Goal: Navigation & Orientation: Find specific page/section

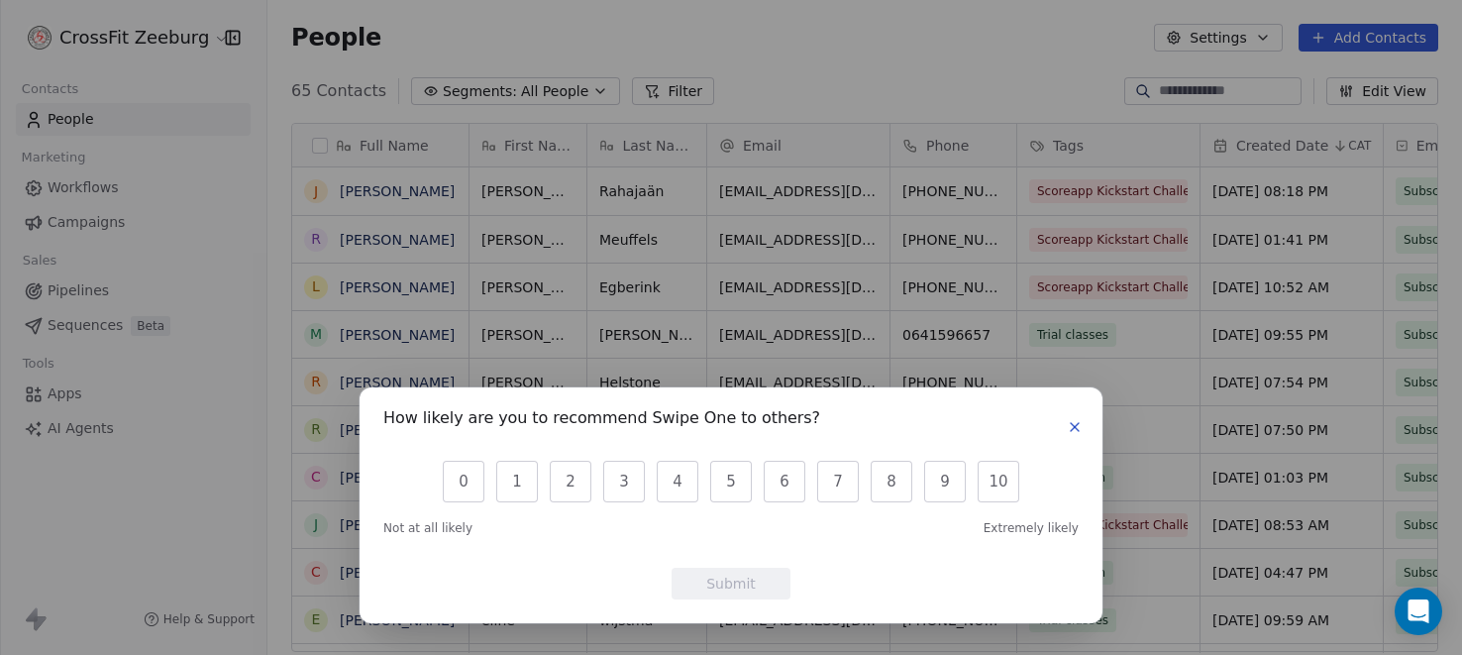
click at [780, 96] on div "How likely are you to recommend Swipe One to others? 0 1 2 3 4 5 6 7 8 9 10 Not…" at bounding box center [731, 327] width 1462 height 655
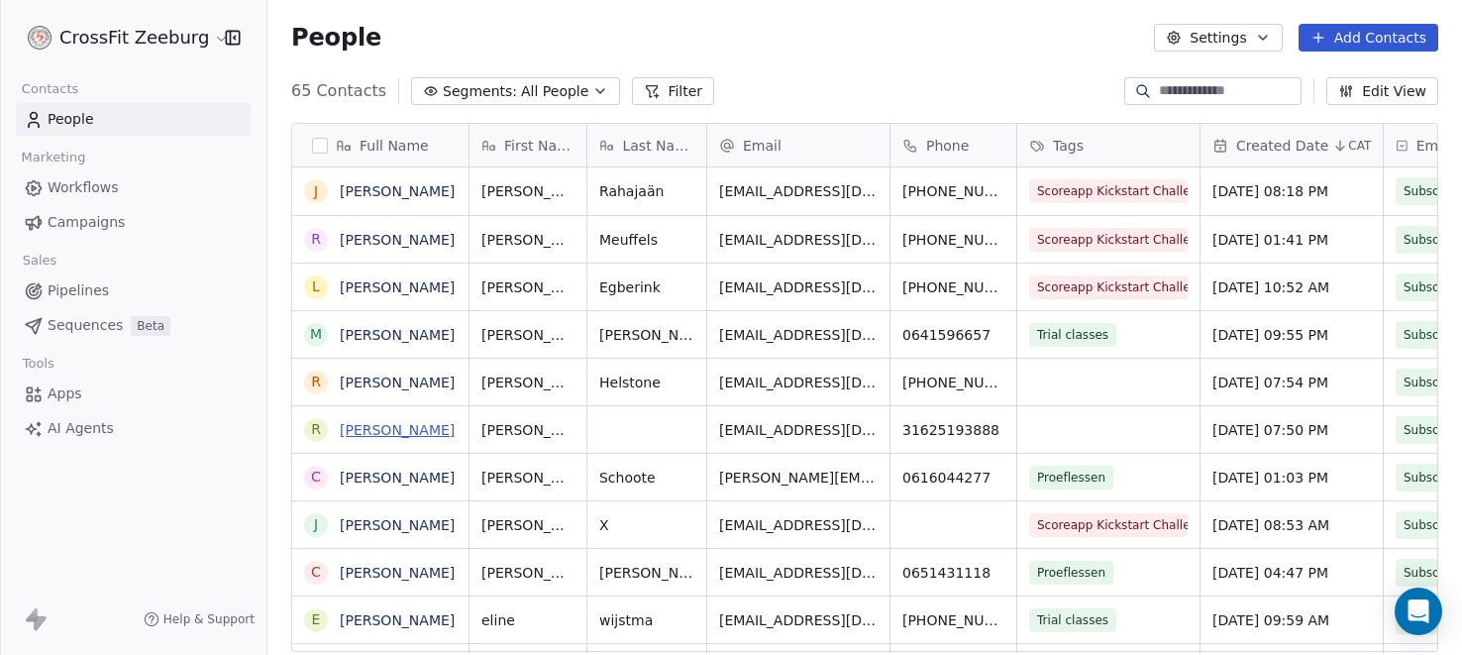
click at [350, 427] on link "[PERSON_NAME]" at bounding box center [397, 430] width 115 height 16
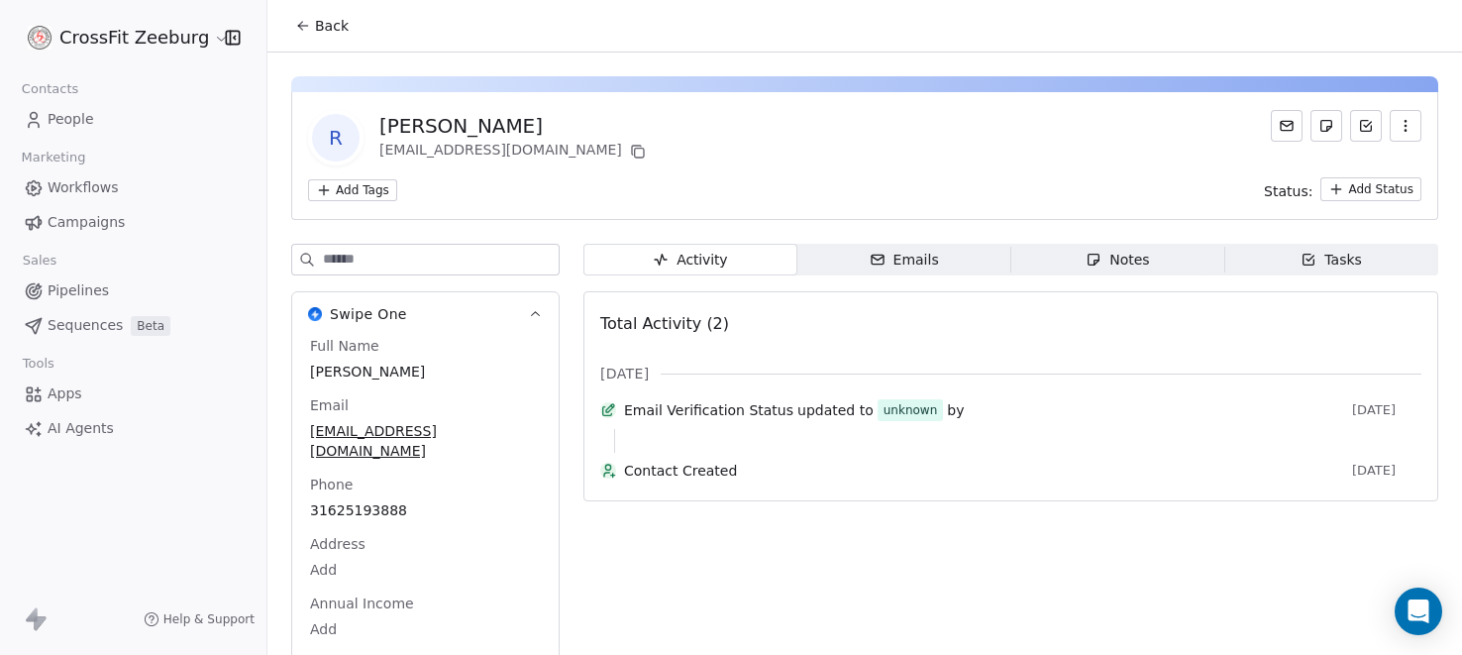
click at [1405, 121] on icon "button" at bounding box center [1404, 121] width 1 height 1
click at [1331, 169] on div "Delete" at bounding box center [1377, 170] width 133 height 32
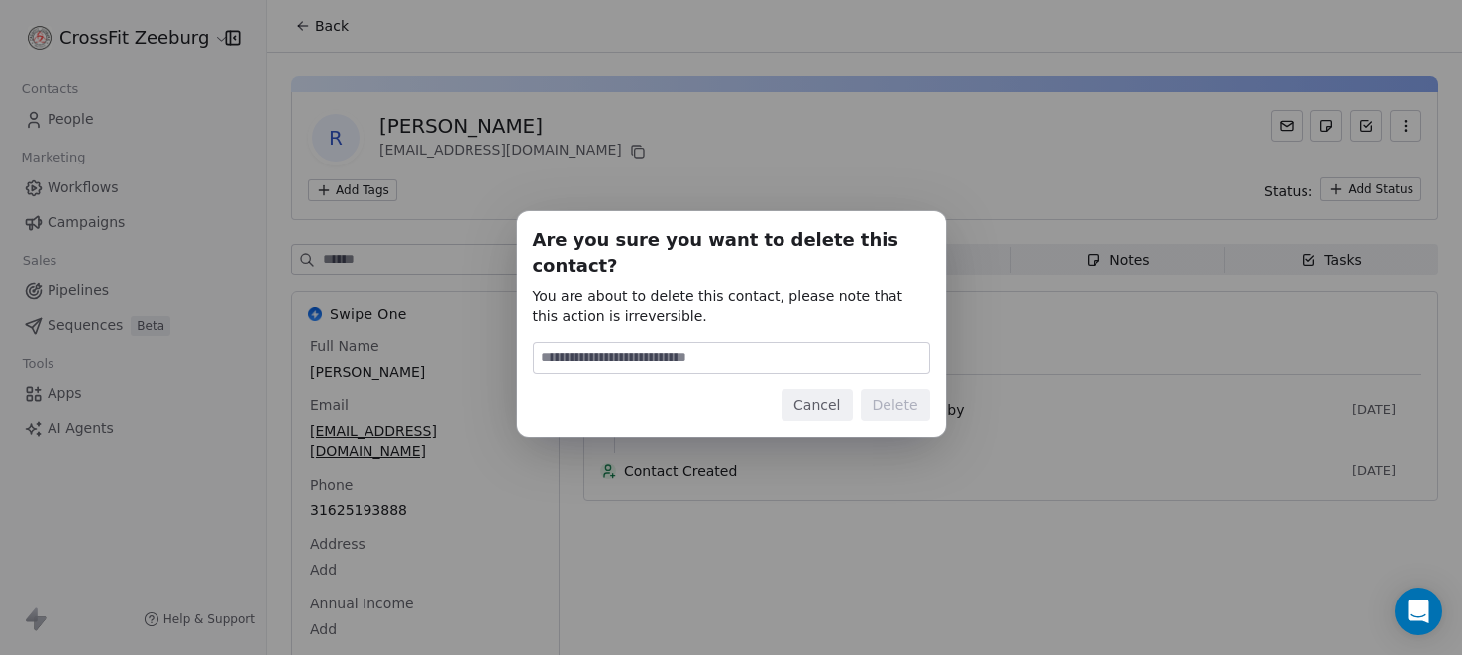
click at [757, 347] on input at bounding box center [731, 358] width 395 height 30
type input "******"
click at [907, 390] on button "Delete" at bounding box center [895, 405] width 69 height 32
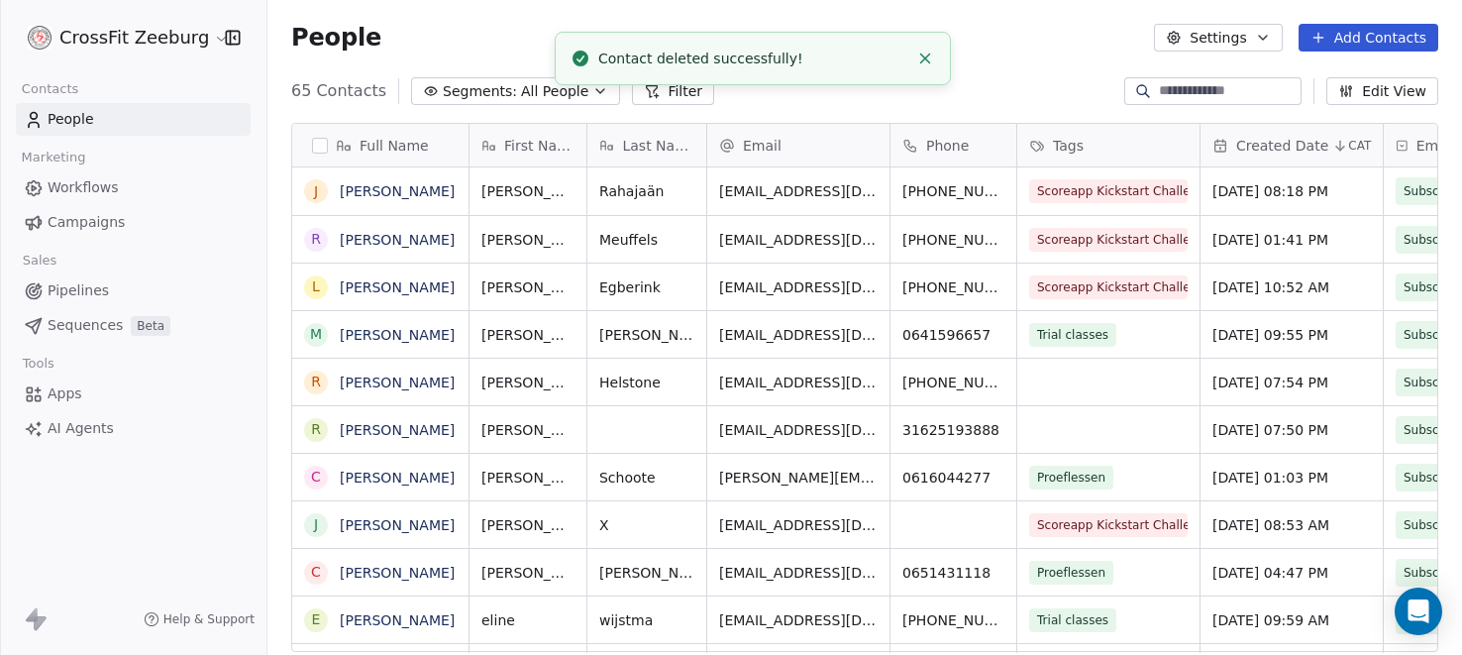
scroll to position [575, 1194]
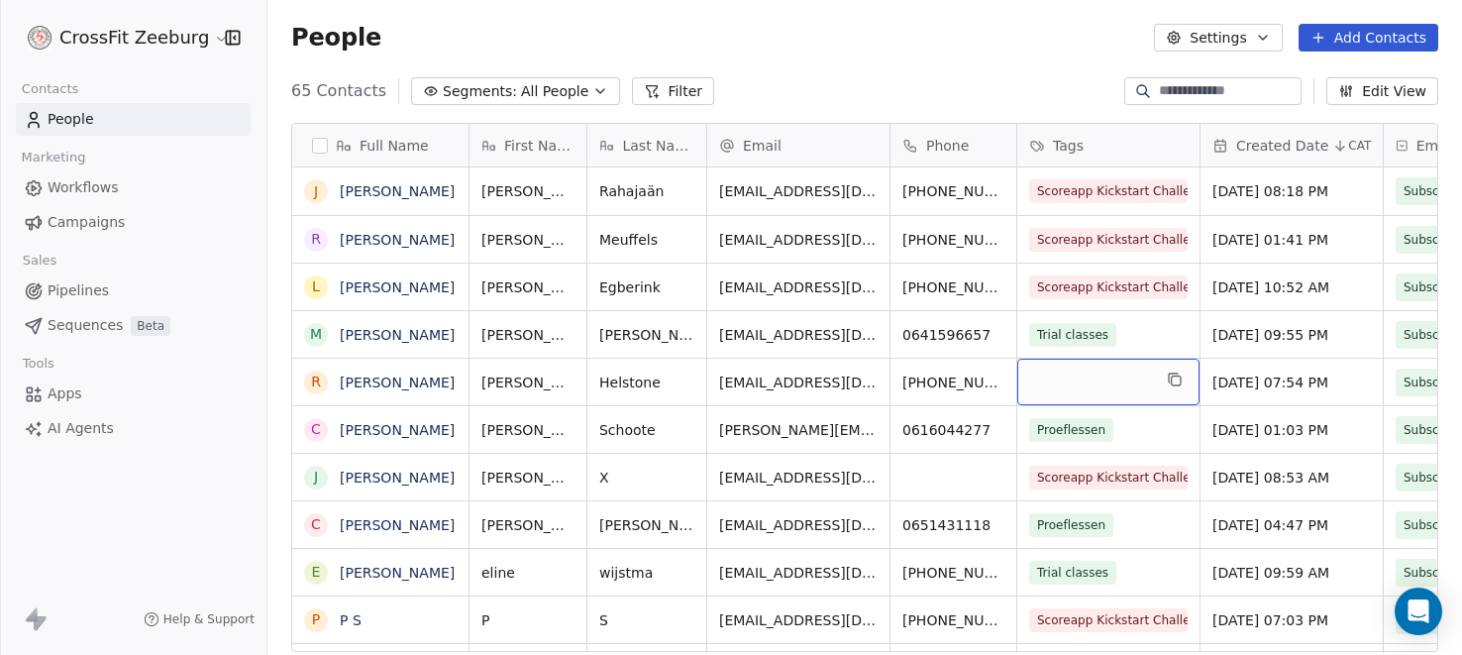
click at [1079, 383] on div "grid" at bounding box center [1108, 382] width 182 height 47
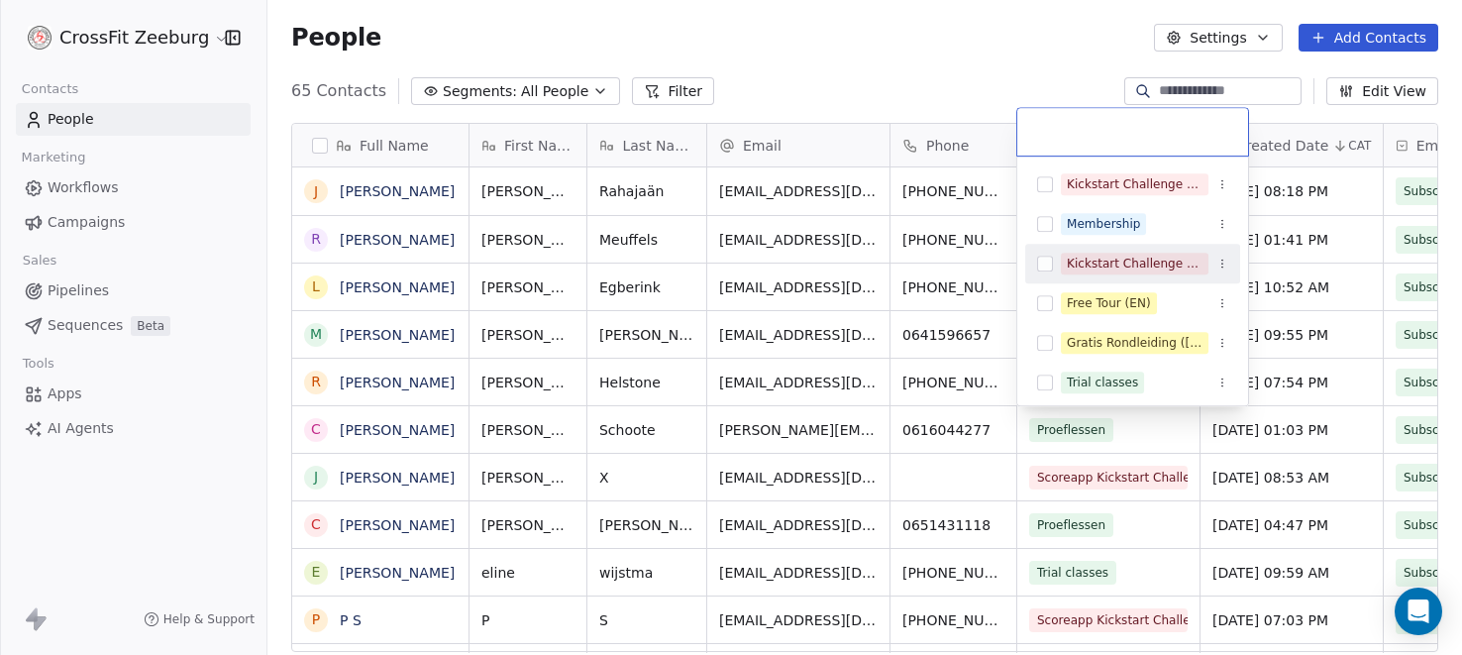
click at [1127, 267] on div "Kickstart Challenge (EN)" at bounding box center [1135, 264] width 136 height 18
click at [952, 48] on html "CrossFit Zeeburg Contacts People Marketing Workflows Campaigns Sales Pipelines …" at bounding box center [731, 327] width 1462 height 655
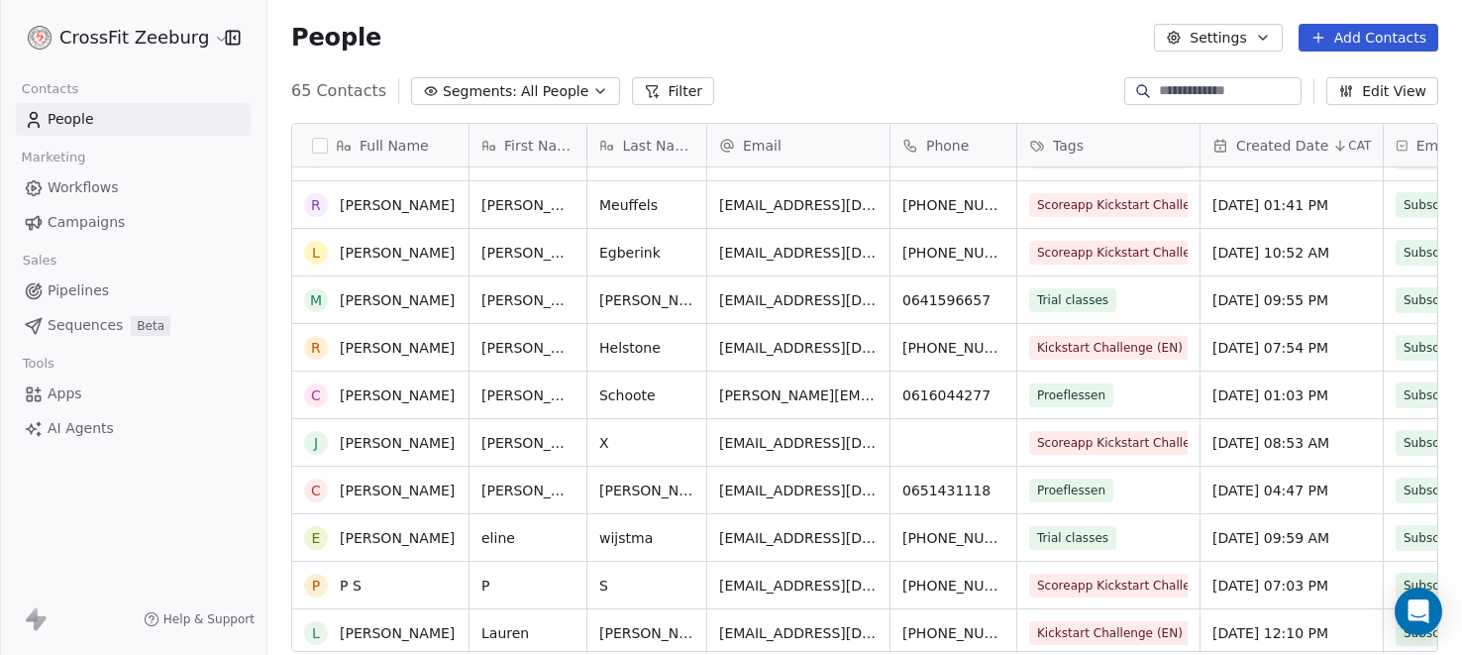
scroll to position [0, 0]
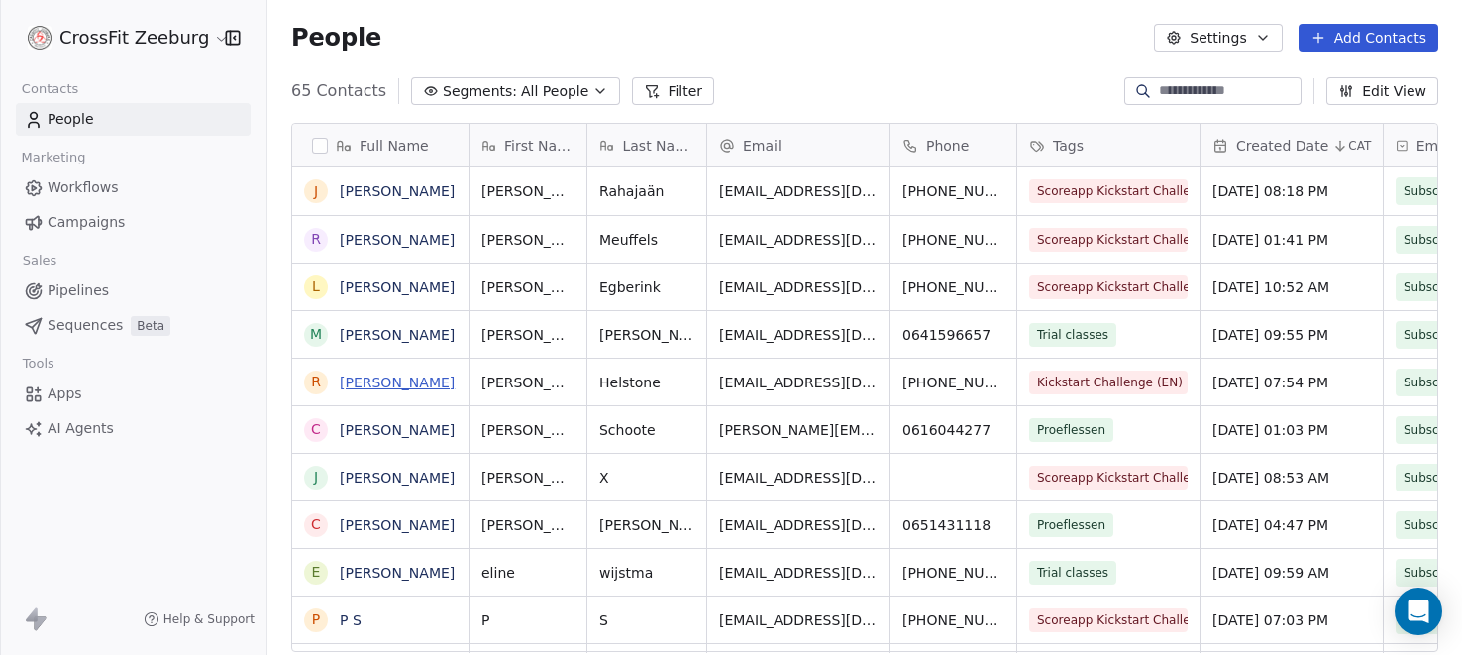
click at [379, 383] on link "[PERSON_NAME]" at bounding box center [397, 382] width 115 height 16
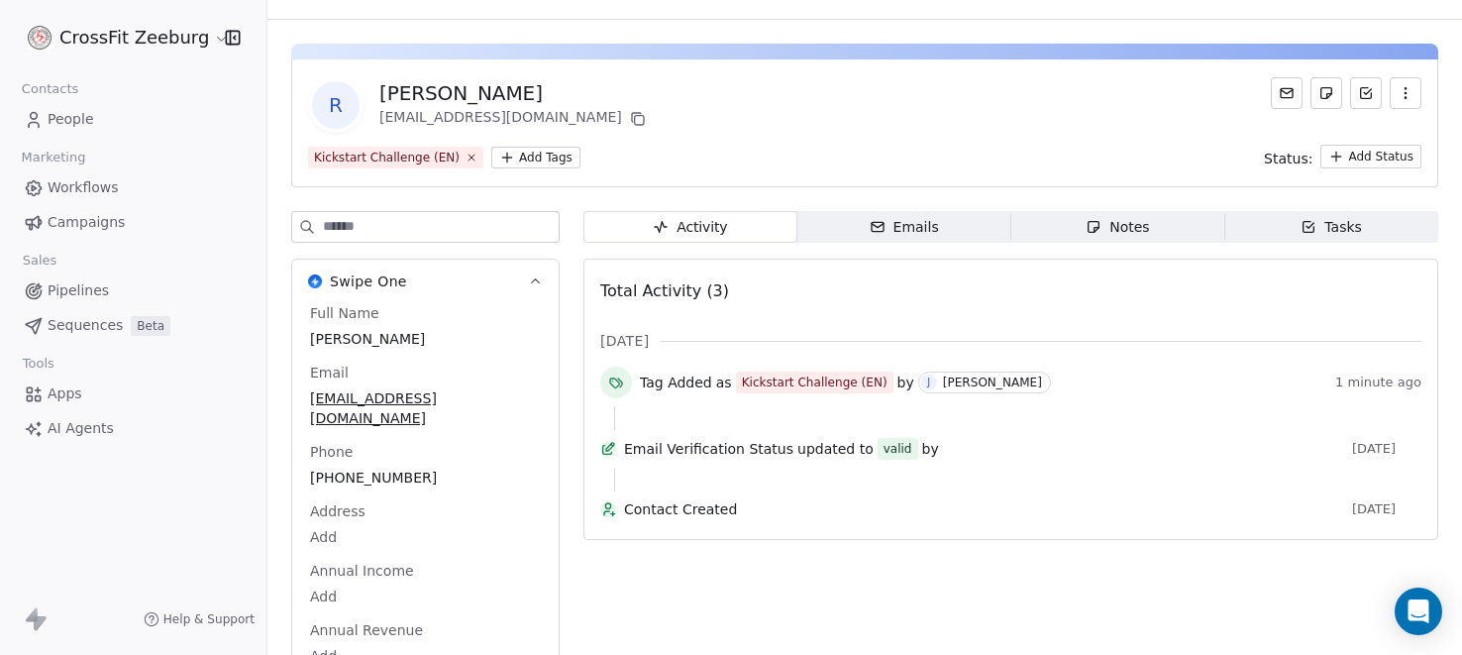
scroll to position [85, 0]
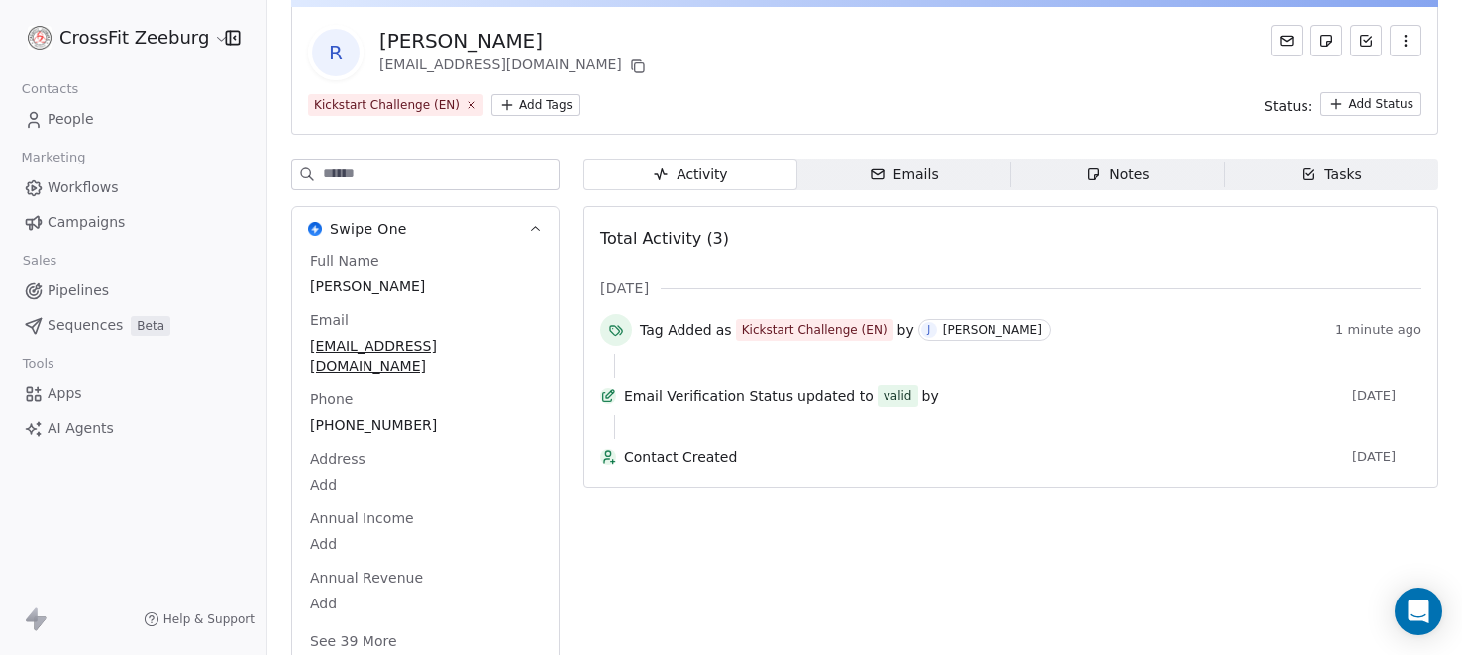
click at [929, 166] on div "Emails" at bounding box center [904, 174] width 69 height 21
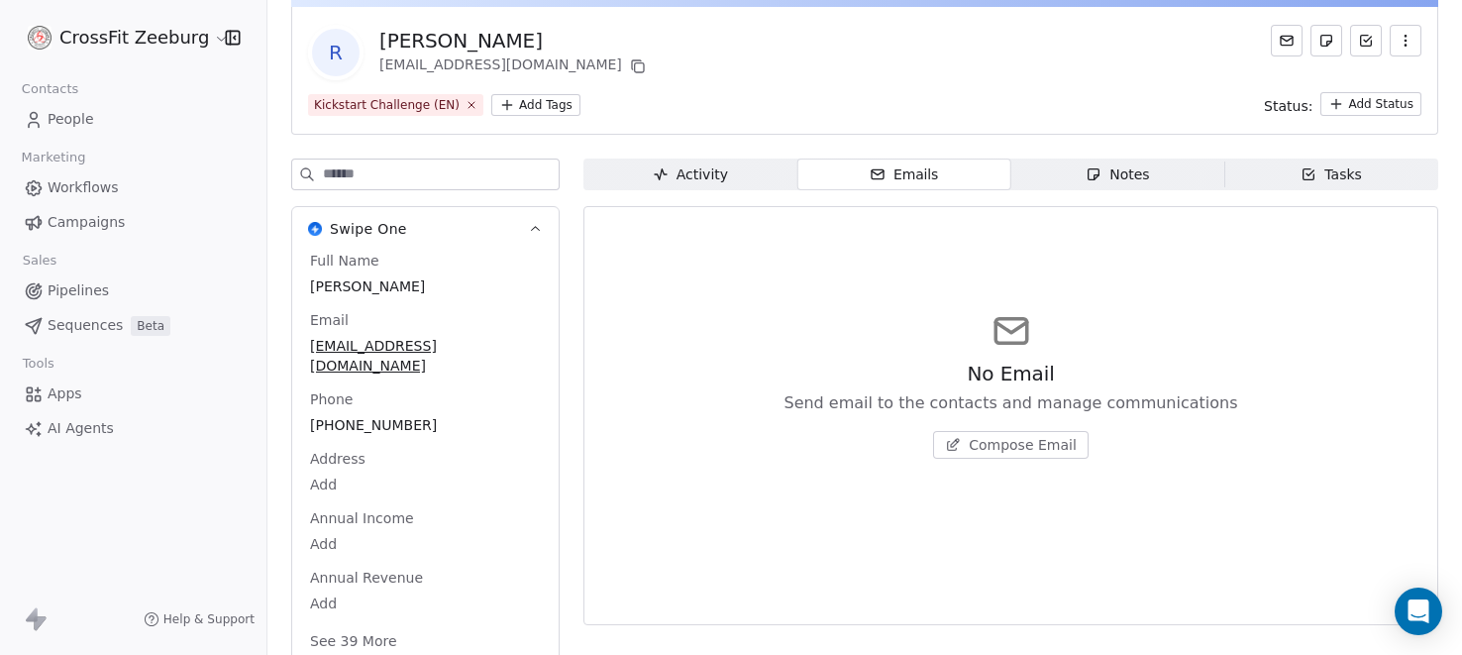
click at [696, 168] on div "Activity" at bounding box center [690, 174] width 75 height 21
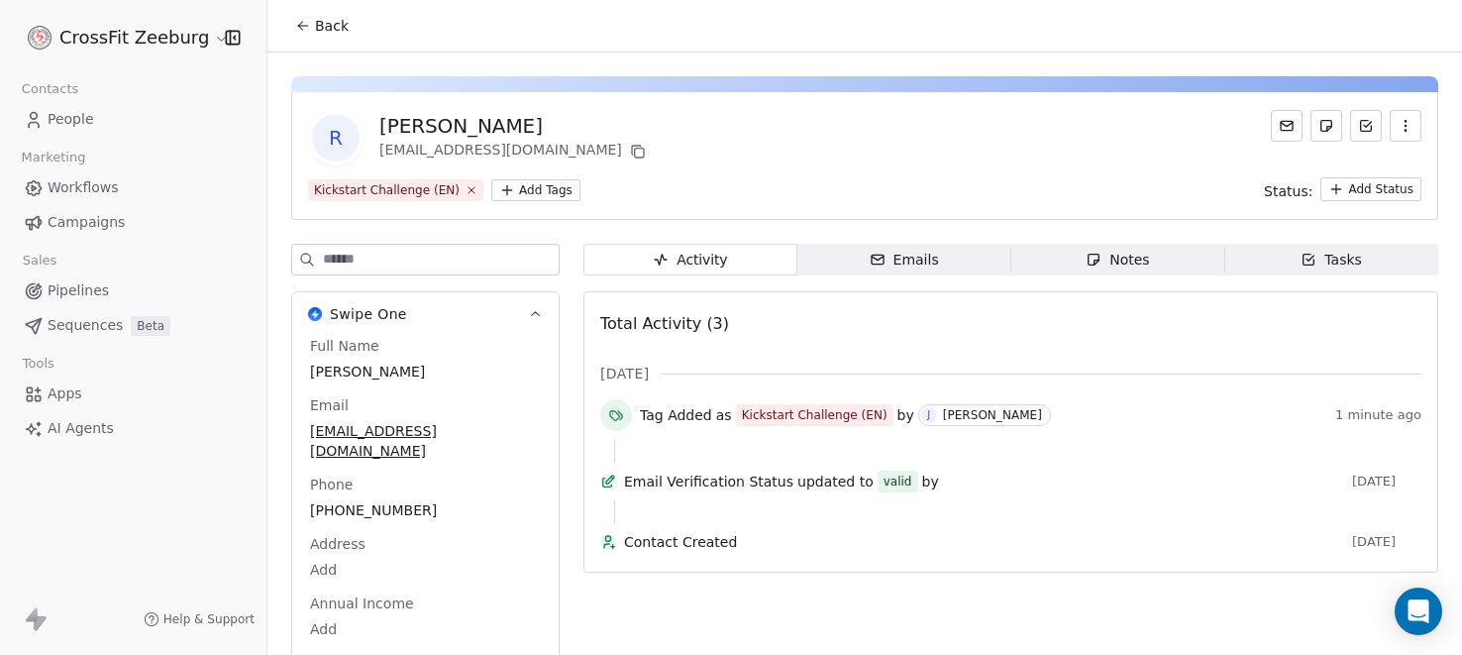
click at [347, 26] on button "Back" at bounding box center [321, 26] width 77 height 36
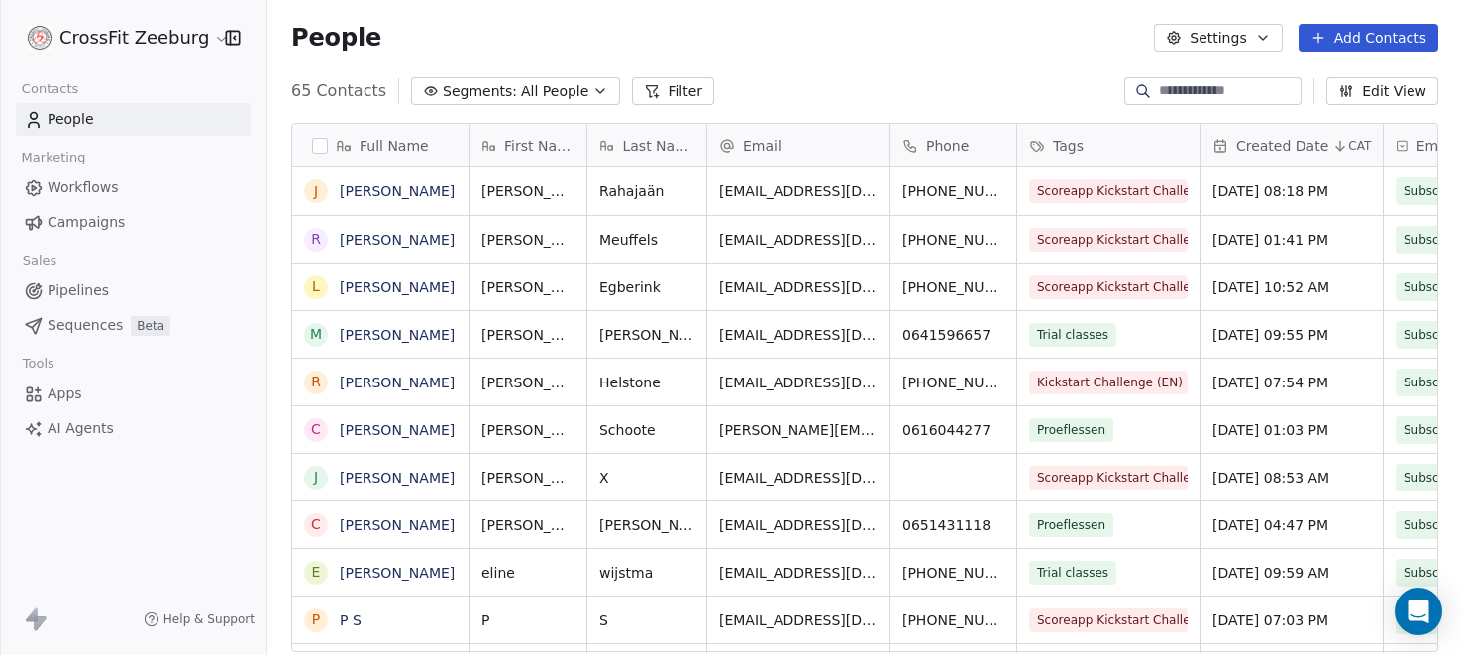
scroll to position [575, 1194]
click at [395, 330] on link "[PERSON_NAME]" at bounding box center [397, 335] width 115 height 16
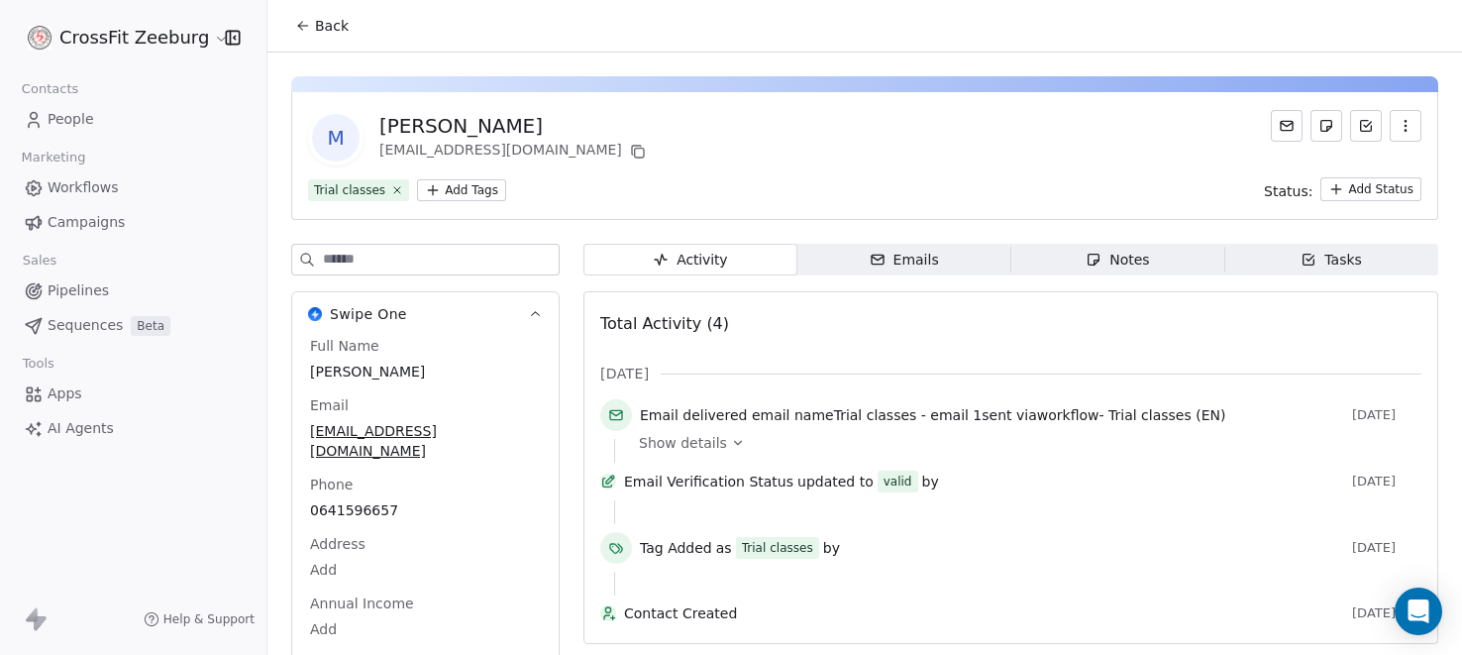
click at [905, 250] on div "Emails" at bounding box center [904, 260] width 69 height 21
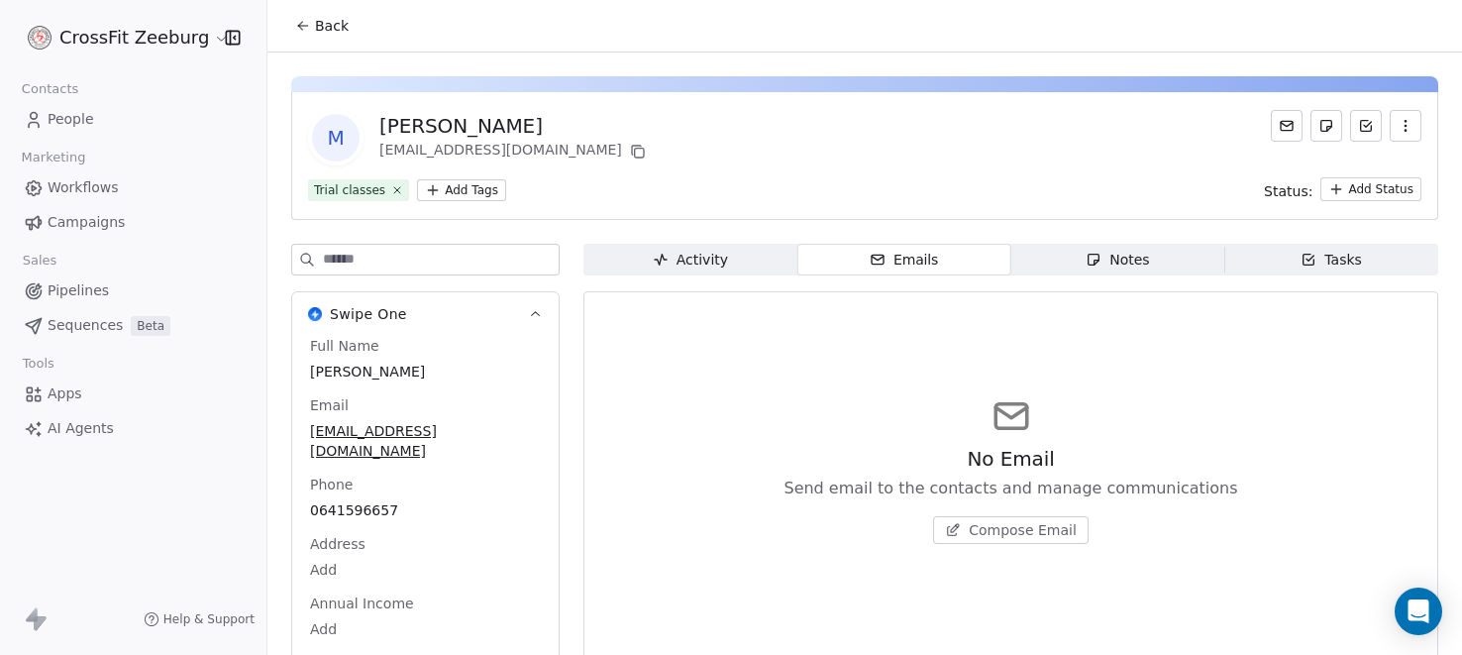
click at [736, 260] on span "Activity Activity" at bounding box center [690, 260] width 214 height 32
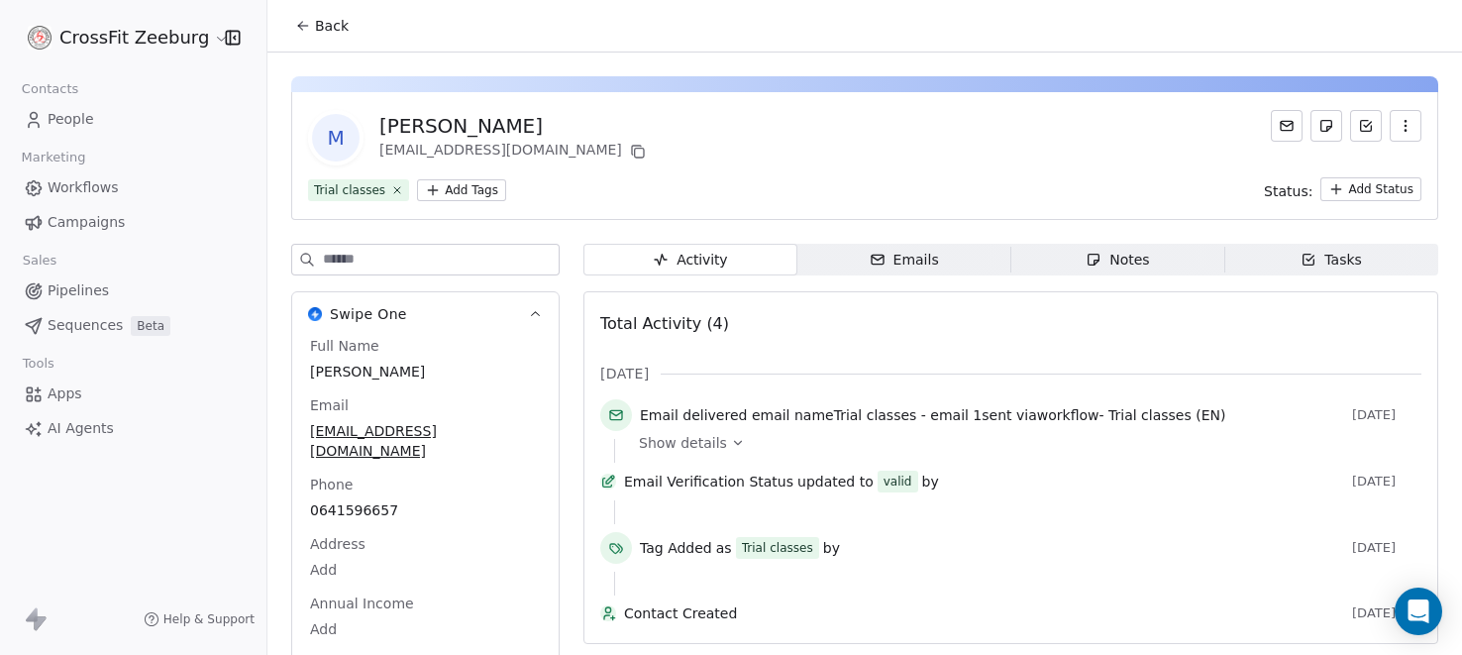
click at [327, 31] on span "Back" at bounding box center [332, 26] width 34 height 20
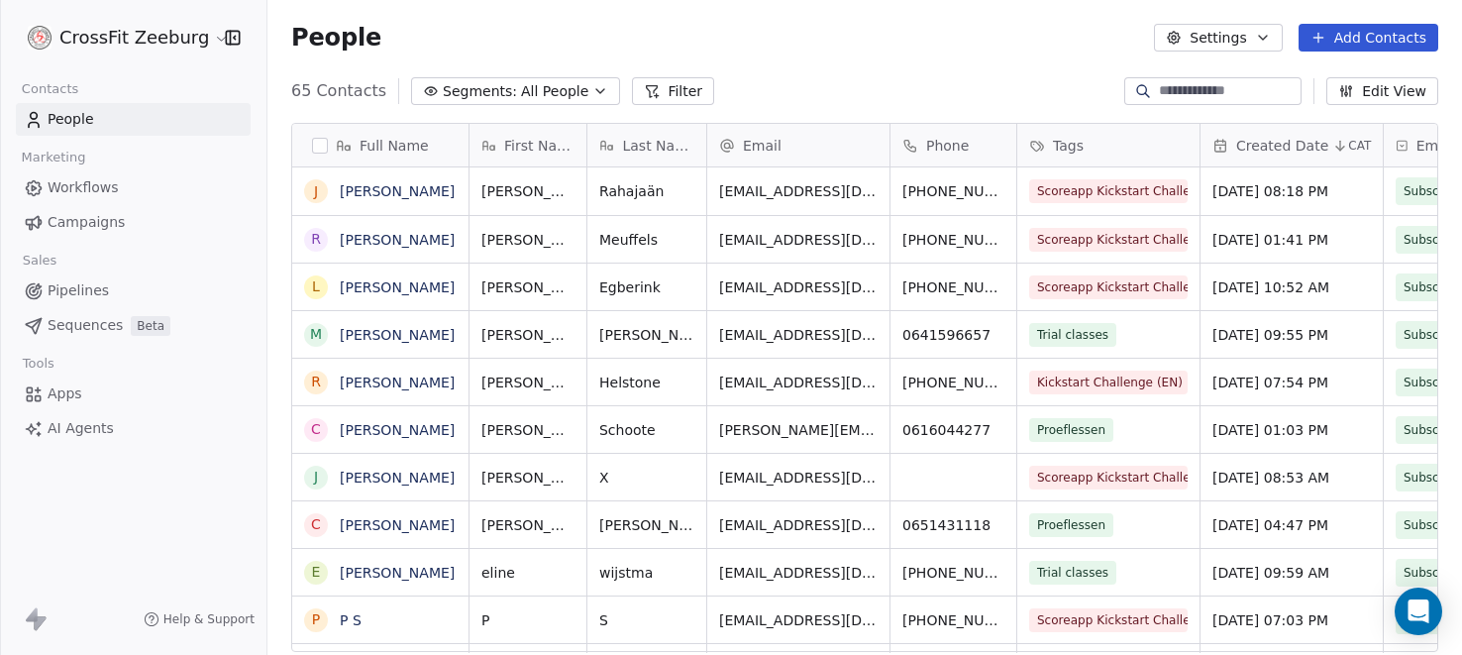
scroll to position [575, 1194]
click at [405, 243] on link "[PERSON_NAME]" at bounding box center [397, 240] width 115 height 16
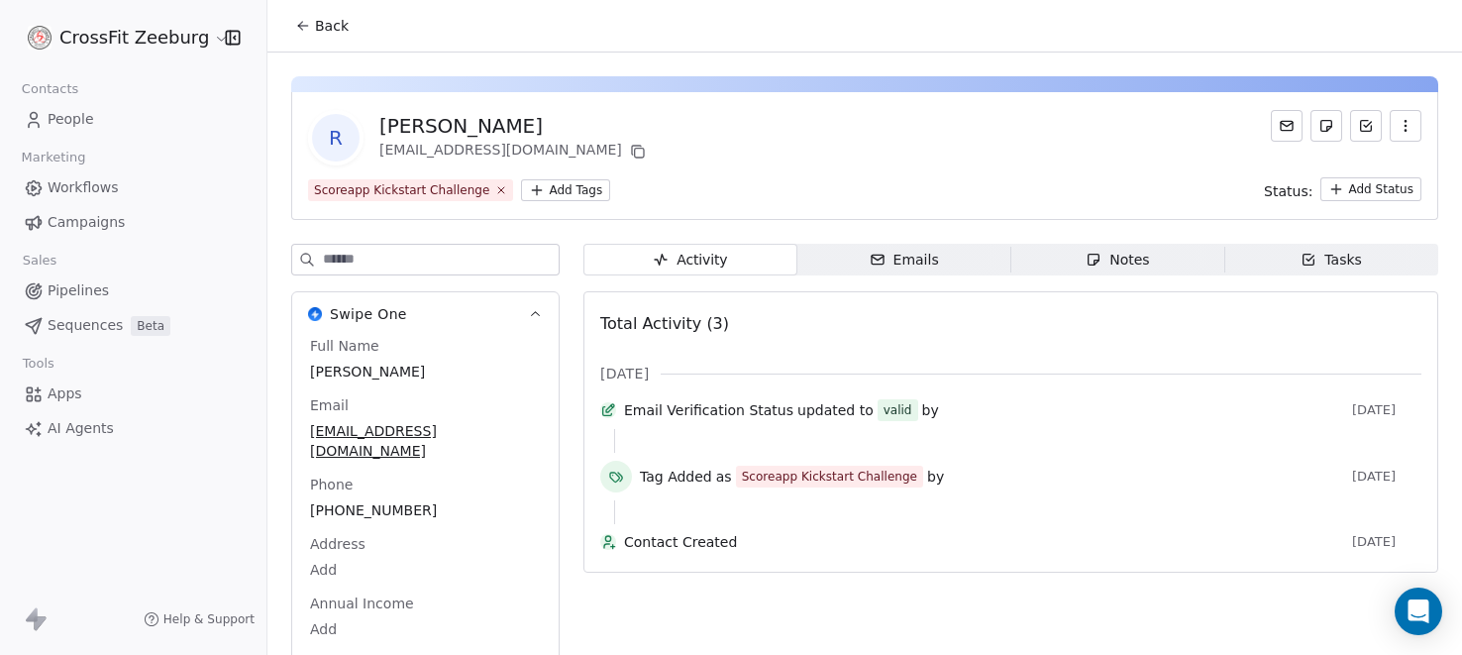
click at [319, 24] on span "Back" at bounding box center [332, 26] width 34 height 20
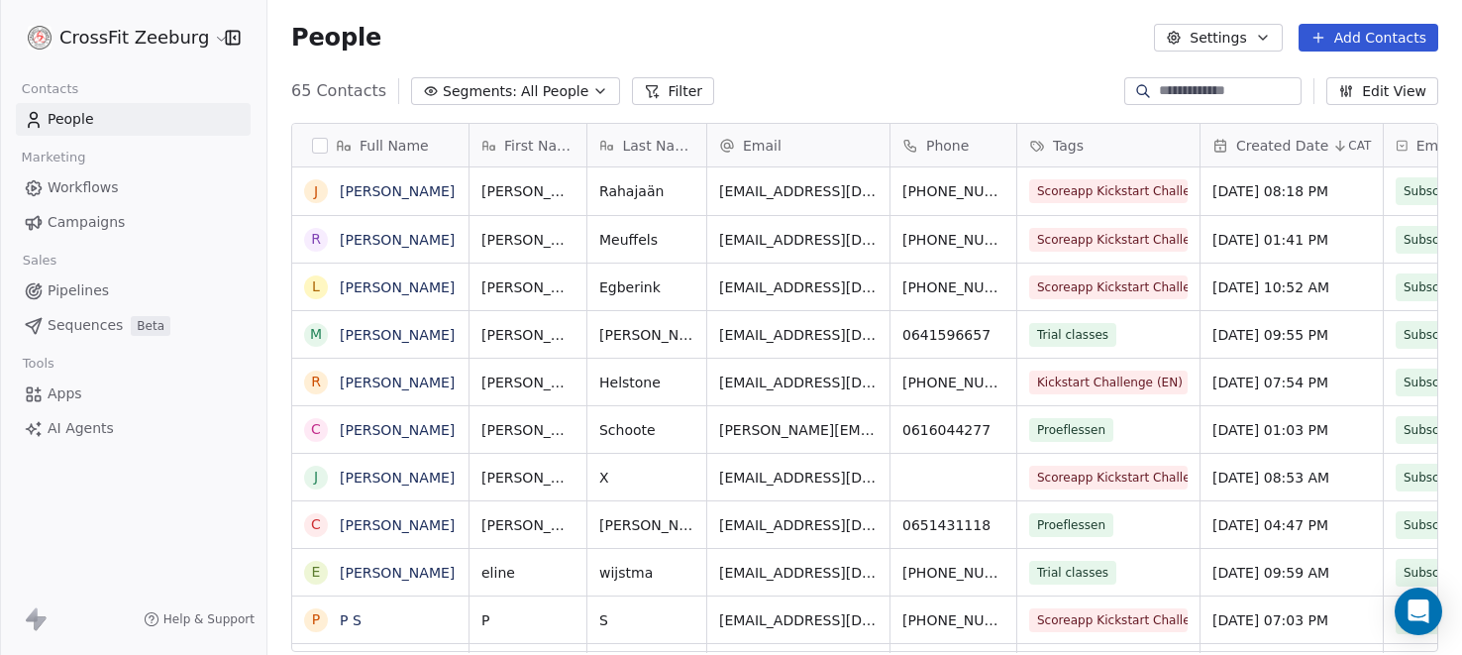
scroll to position [575, 1194]
click at [381, 570] on link "[PERSON_NAME]" at bounding box center [397, 573] width 115 height 16
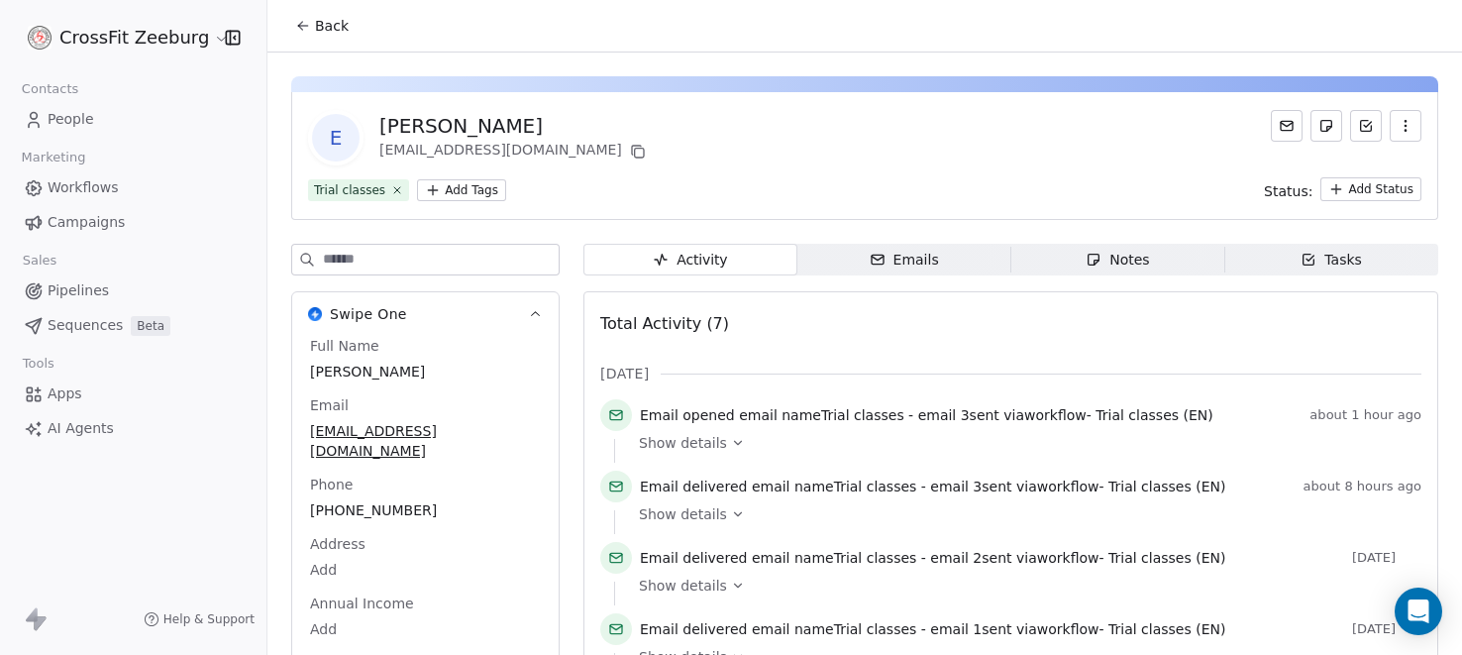
scroll to position [44, 0]
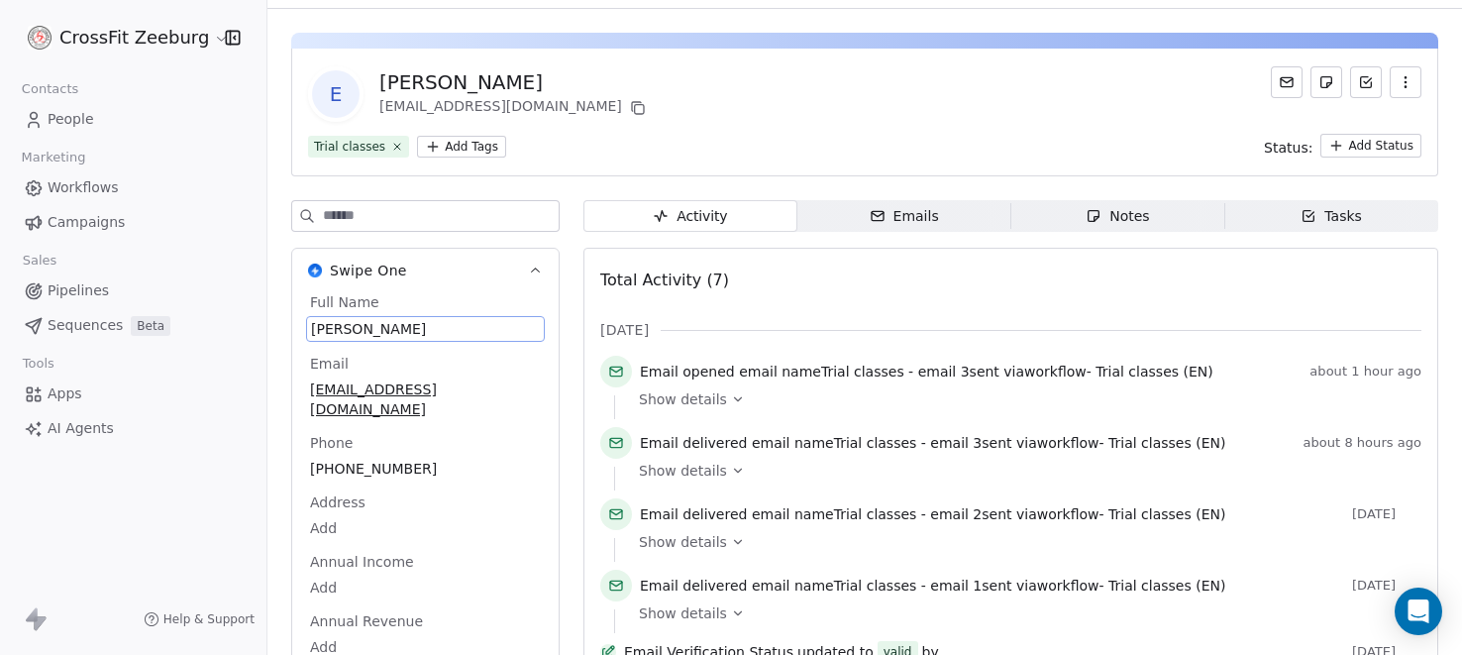
click at [368, 380] on div "Full Name [PERSON_NAME] Email [EMAIL_ADDRESS][DOMAIN_NAME] Phone [PHONE_NUMBER]…" at bounding box center [425, 495] width 239 height 406
click at [319, 336] on span "[PERSON_NAME]" at bounding box center [425, 329] width 229 height 20
click at [313, 322] on span "[PERSON_NAME]" at bounding box center [425, 329] width 229 height 20
click at [314, 325] on textarea "**********" at bounding box center [425, 345] width 236 height 61
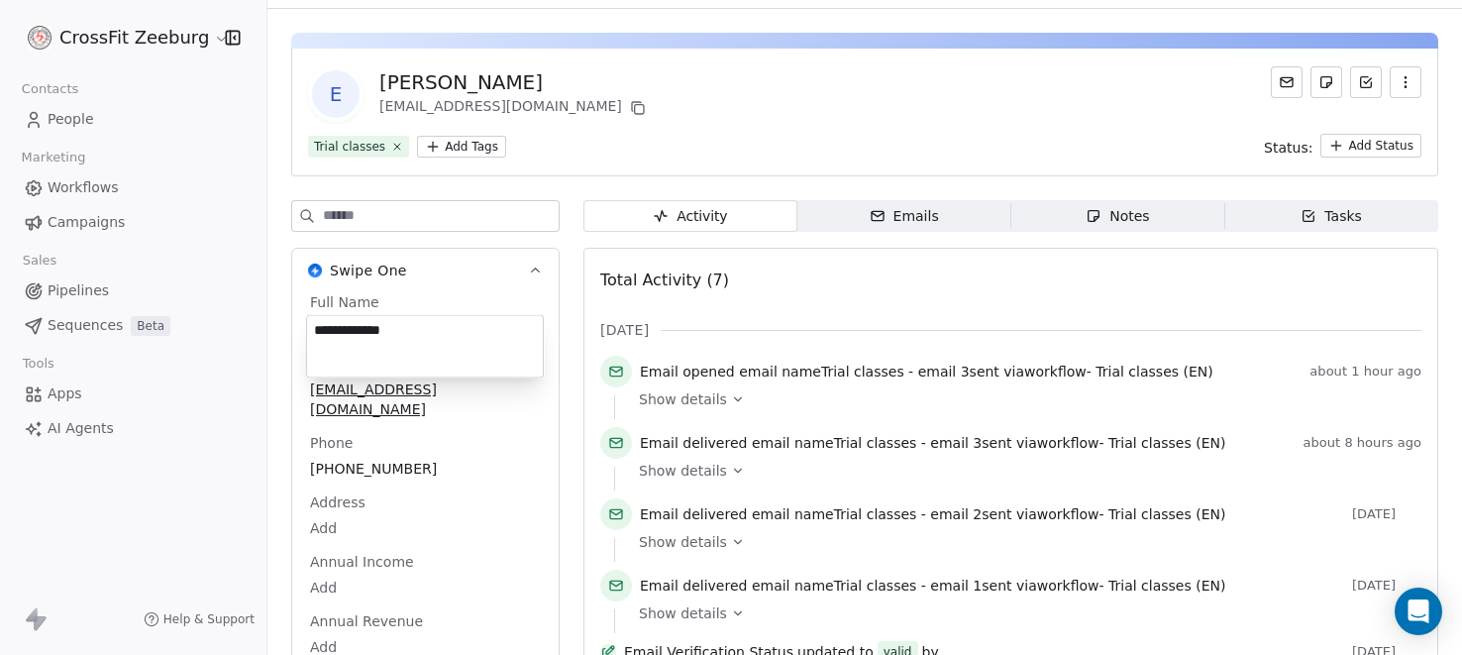
type textarea "**********"
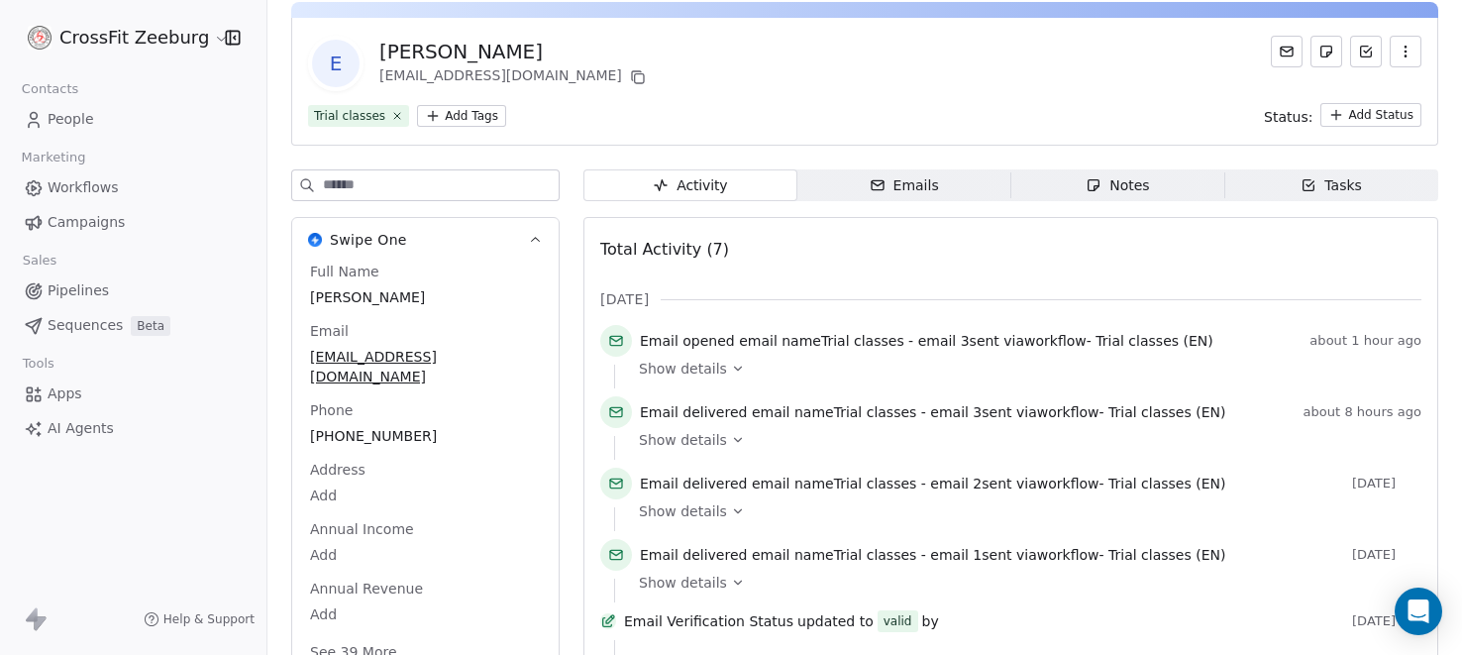
click at [686, 79] on div "E [PERSON_NAME] [EMAIL_ADDRESS][DOMAIN_NAME]" at bounding box center [864, 63] width 1113 height 55
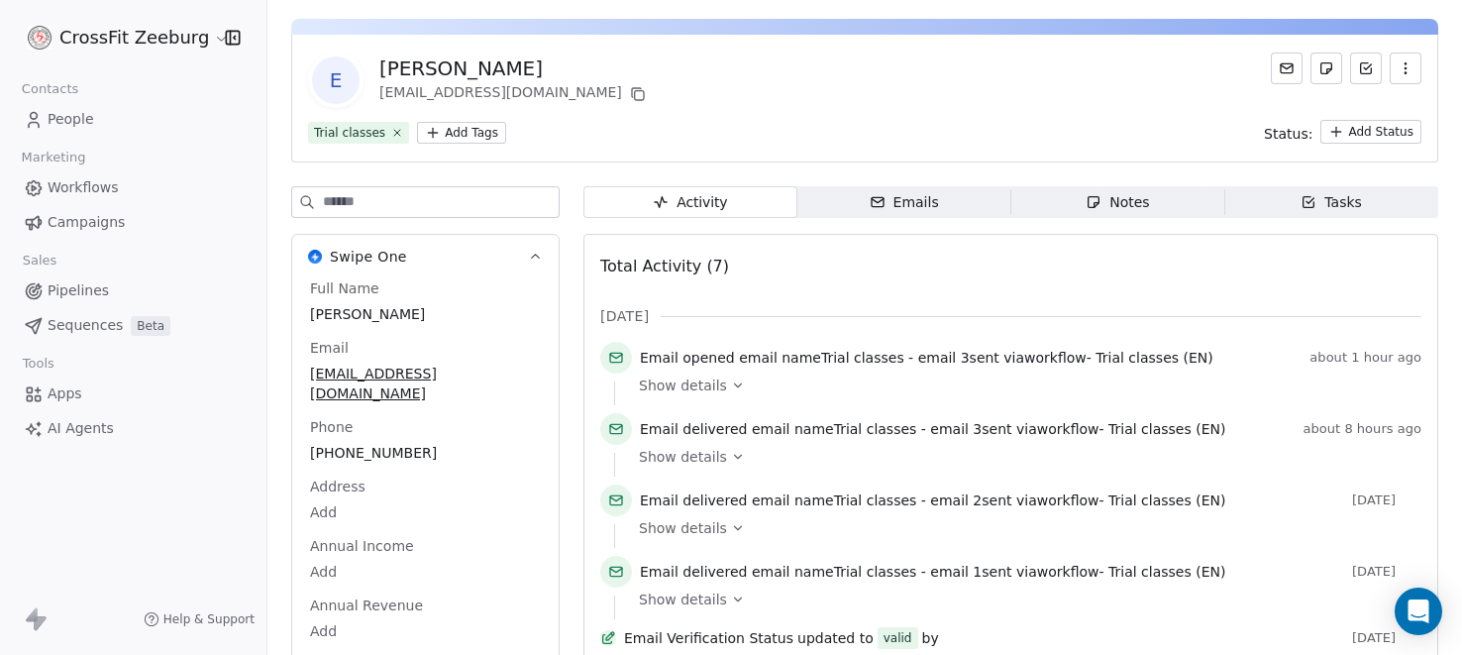
scroll to position [0, 0]
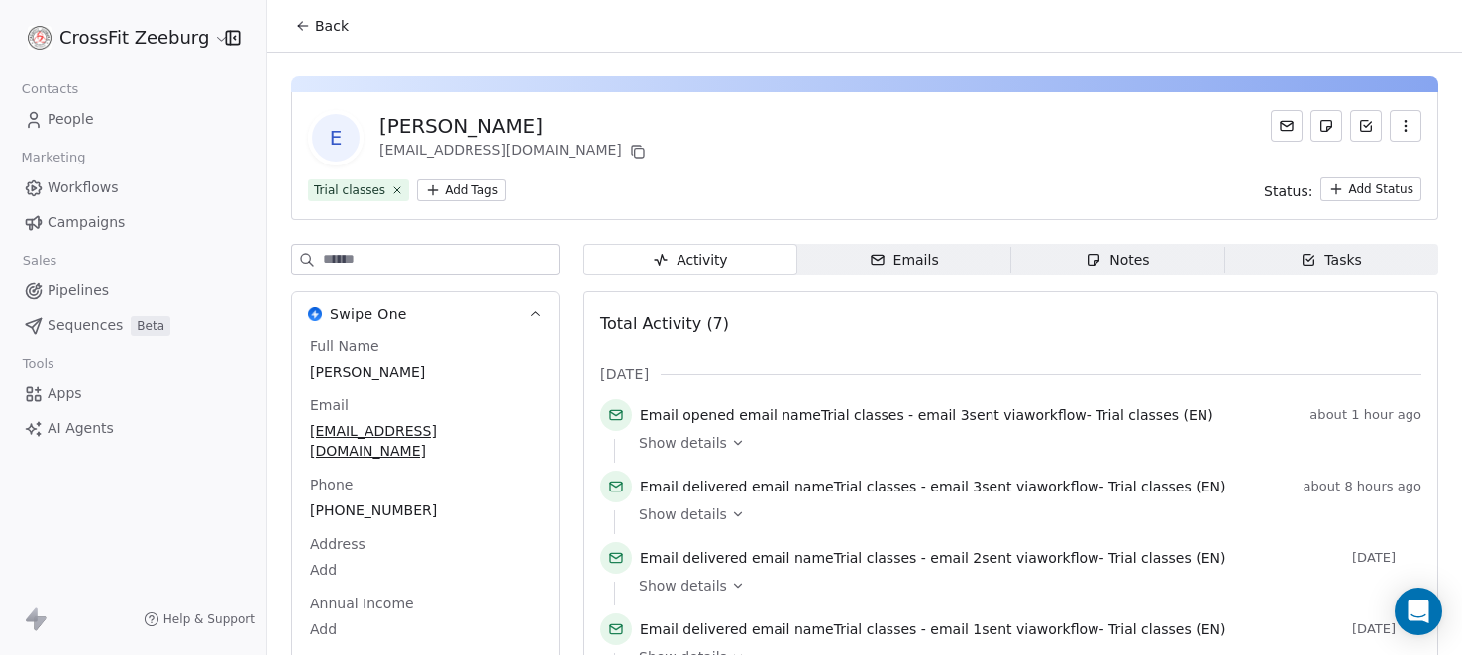
click at [340, 32] on span "Back" at bounding box center [332, 26] width 34 height 20
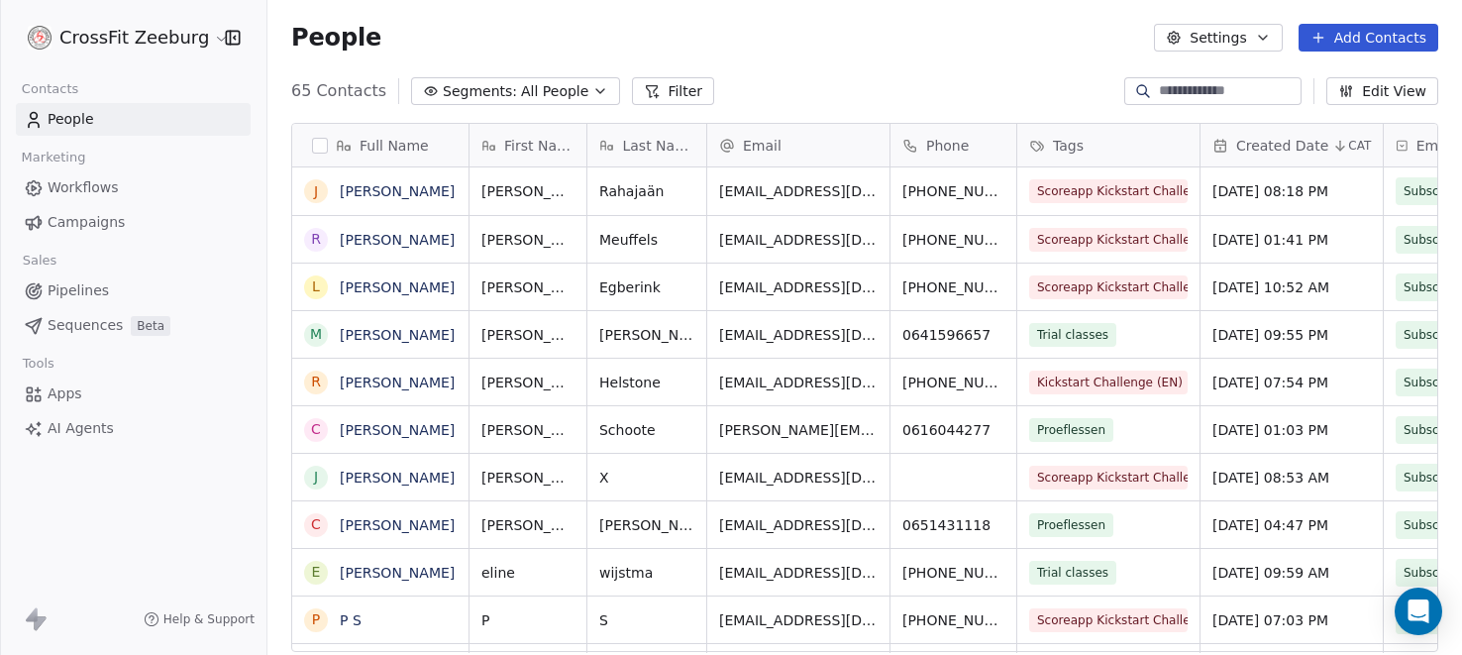
scroll to position [575, 1194]
click at [356, 620] on link "P S" at bounding box center [351, 620] width 22 height 16
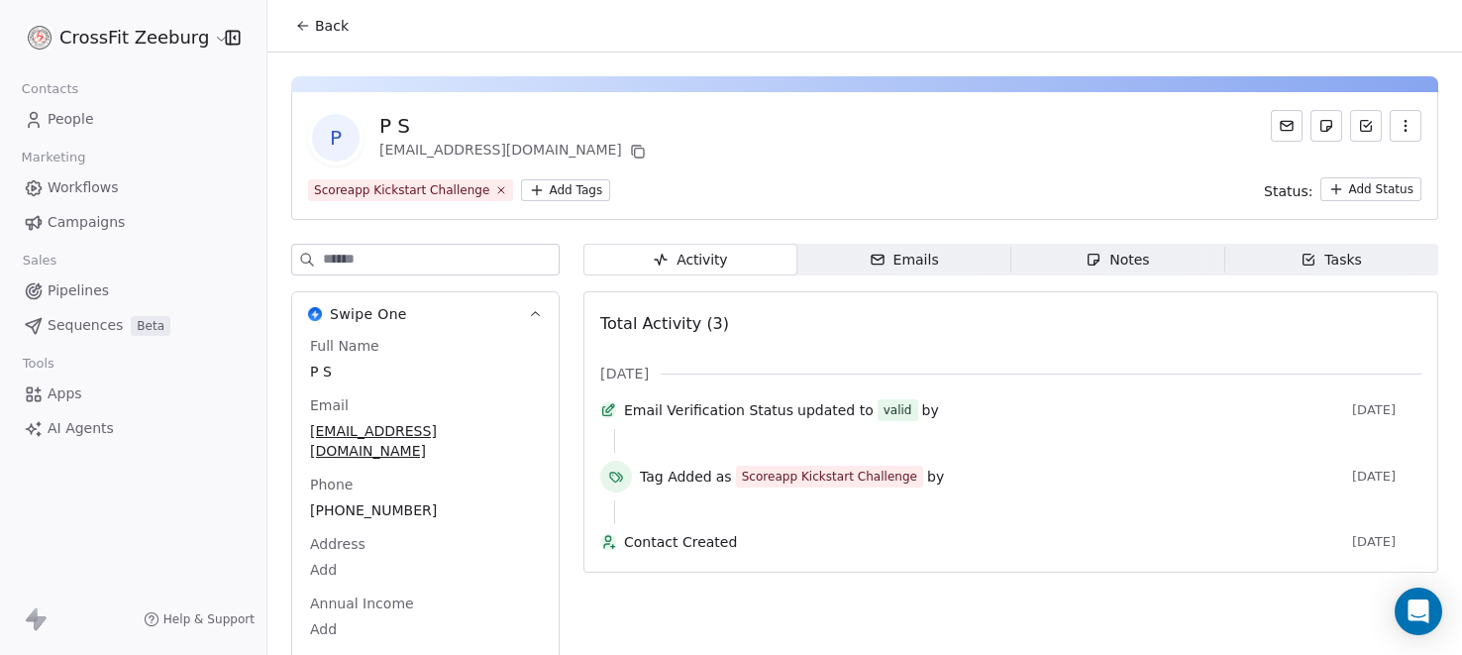
click at [312, 26] on button "Back" at bounding box center [321, 26] width 77 height 36
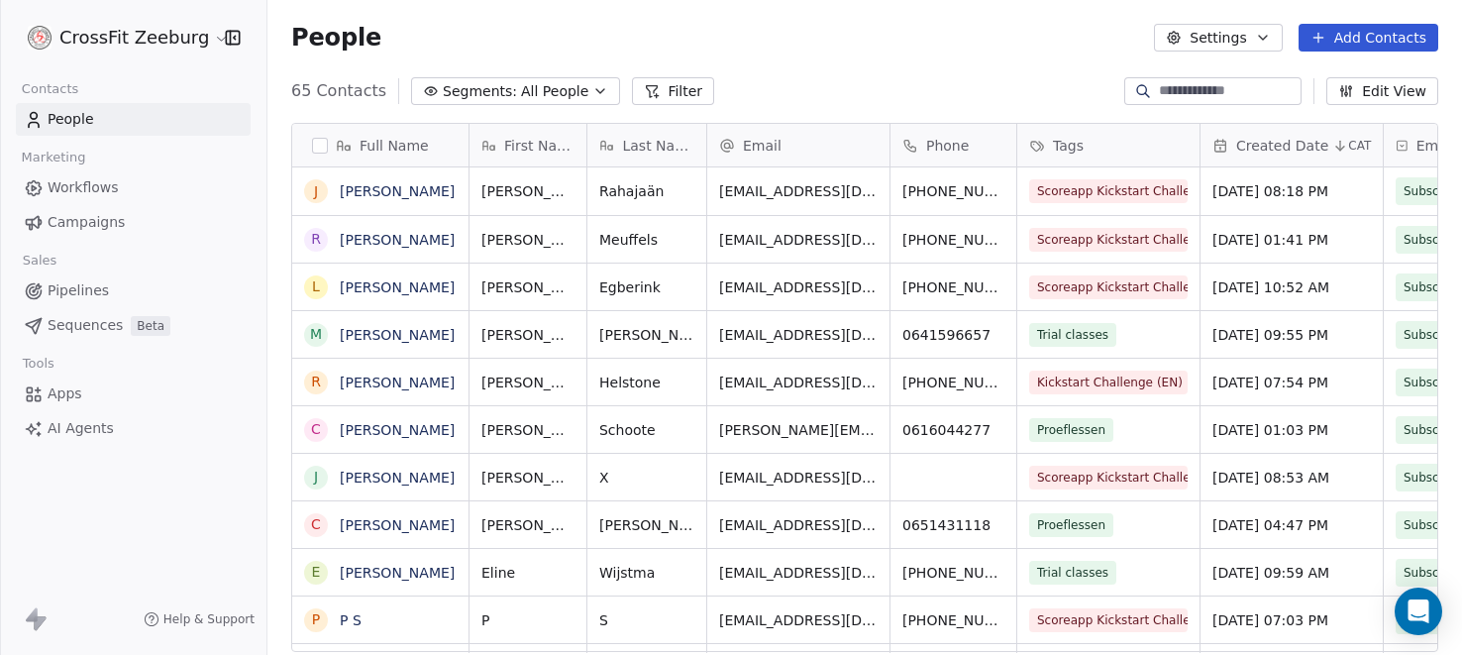
scroll to position [575, 1194]
click at [394, 431] on link "[PERSON_NAME]" at bounding box center [397, 430] width 115 height 16
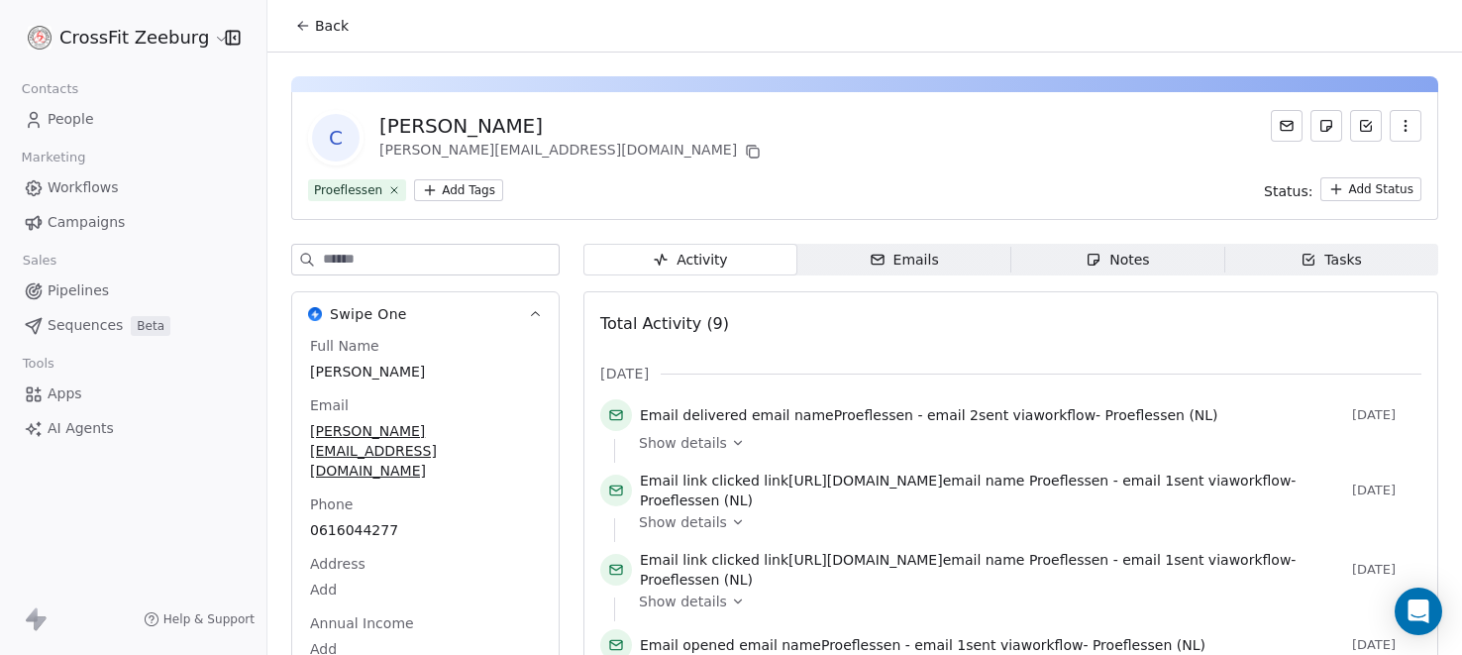
click at [290, 23] on button "Back" at bounding box center [321, 26] width 77 height 36
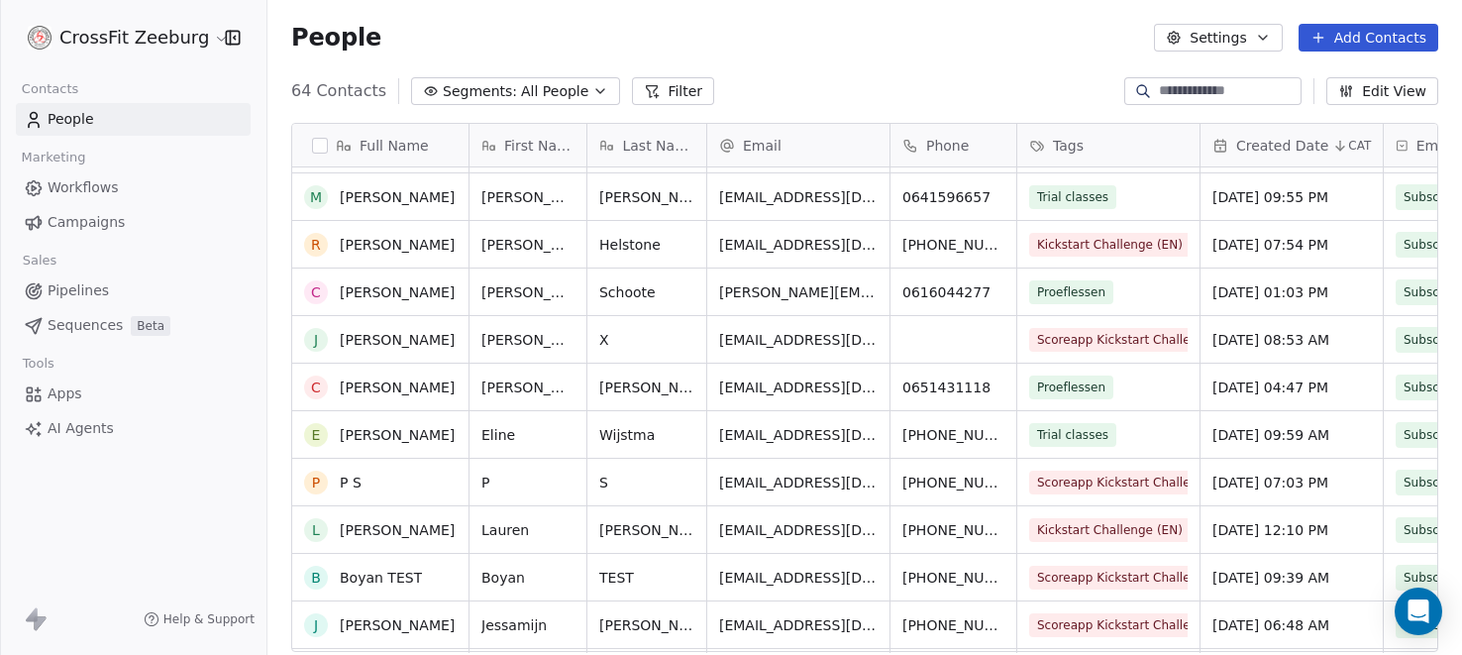
scroll to position [247, 0]
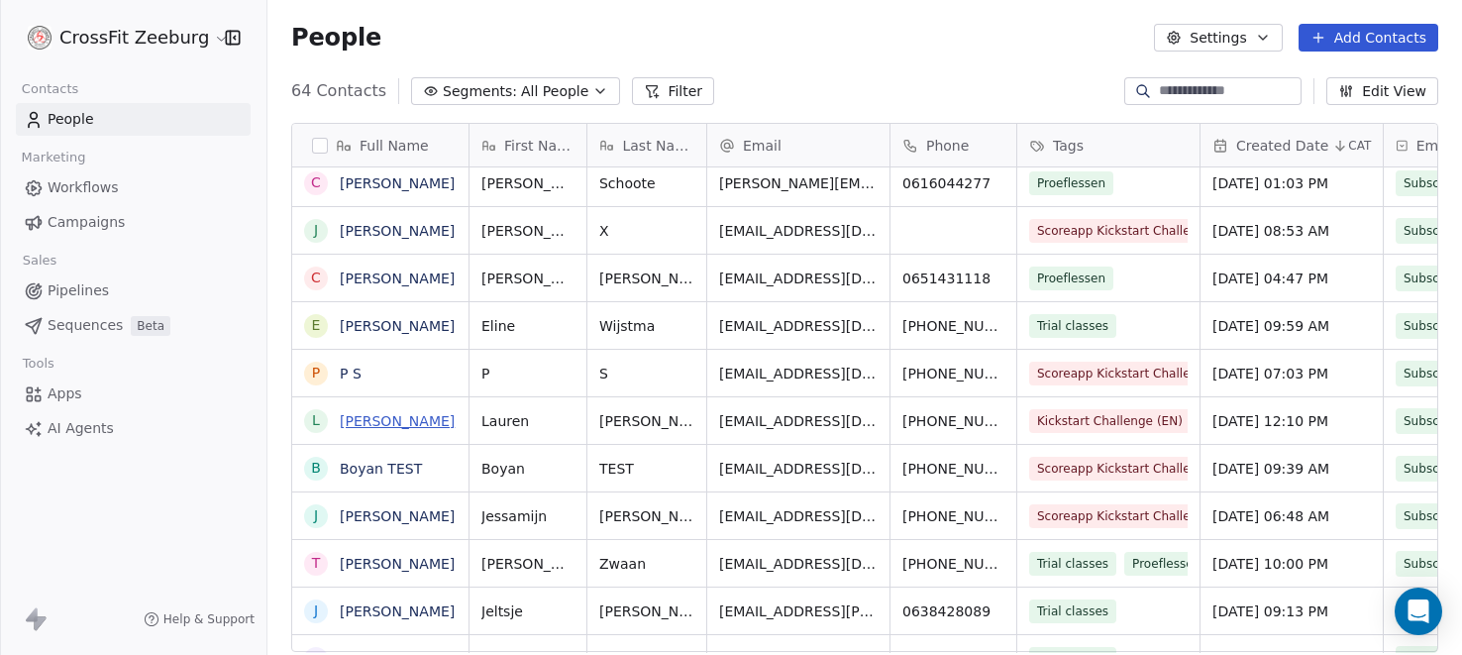
click at [365, 419] on link "[PERSON_NAME]" at bounding box center [397, 421] width 115 height 16
